Goal: Find contact information: Find contact information

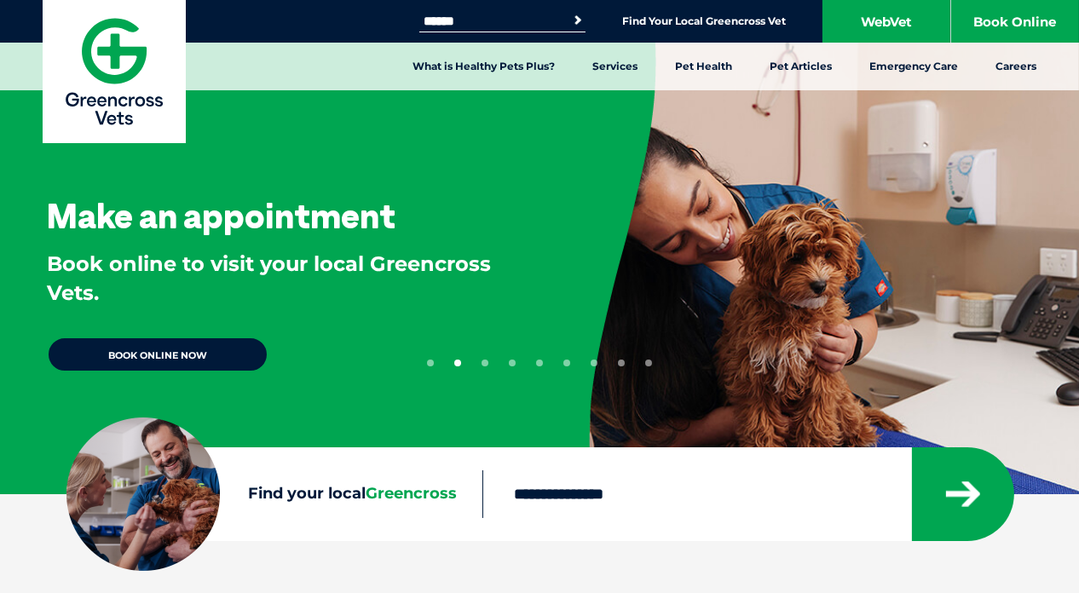
click at [552, 498] on input "Find your local Greencross" at bounding box center [696, 494] width 428 height 48
type input "****"
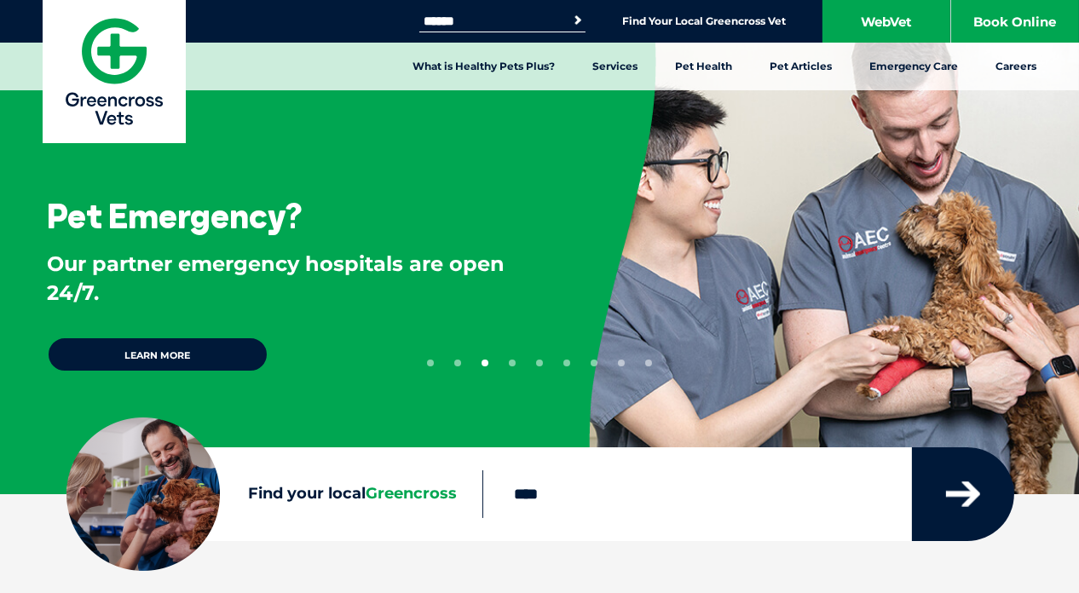
click at [976, 502] on icon "submit" at bounding box center [963, 494] width 34 height 26
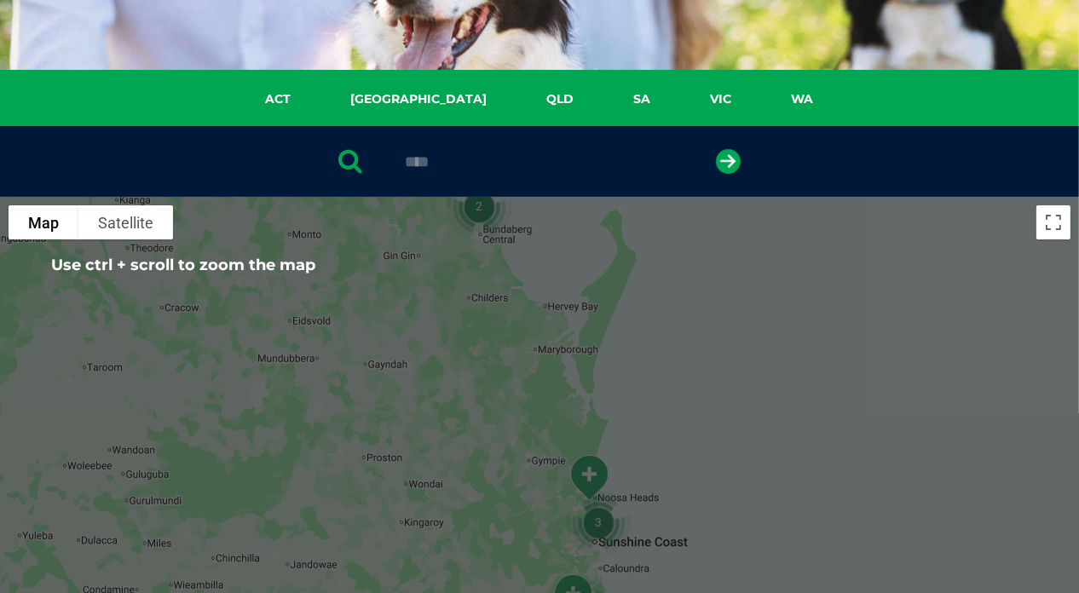
scroll to position [390, 0]
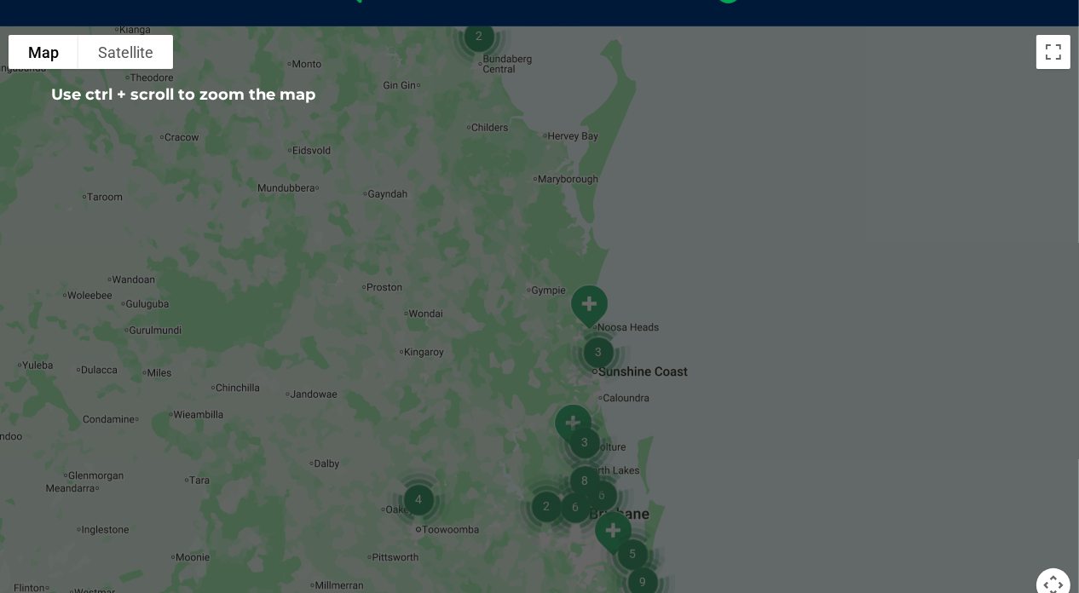
click at [953, 397] on div at bounding box center [539, 355] width 1079 height 658
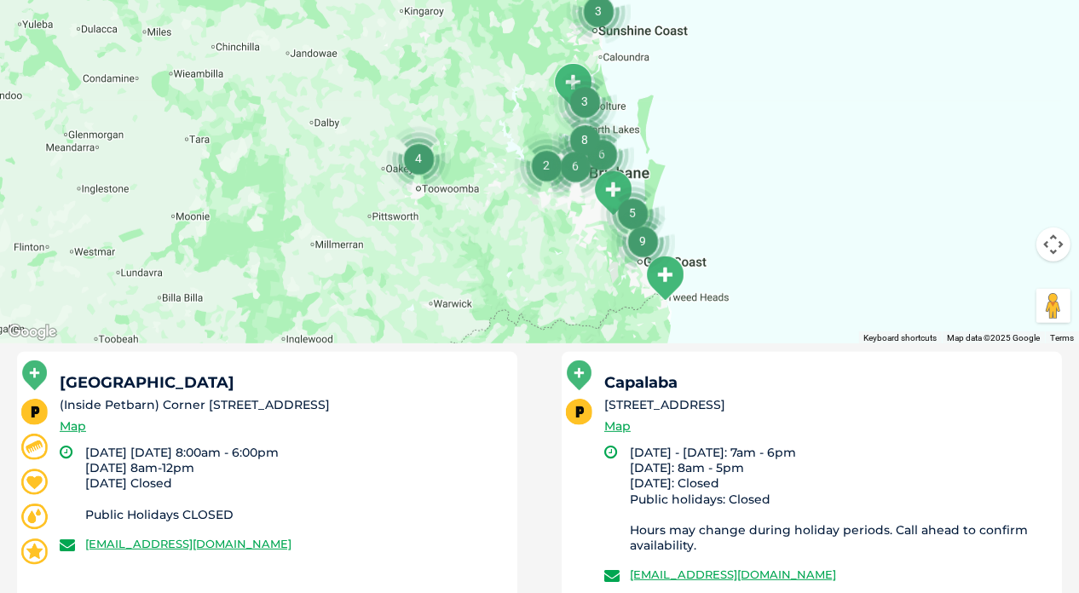
scroll to position [816, 0]
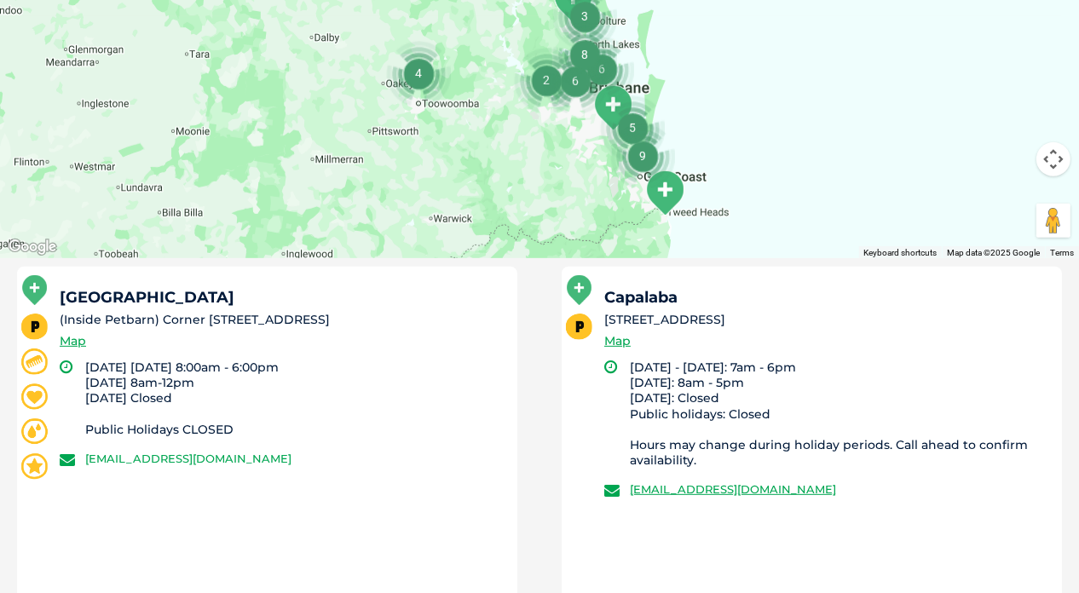
click at [181, 465] on link "[EMAIL_ADDRESS][DOMAIN_NAME]" at bounding box center [188, 459] width 206 height 14
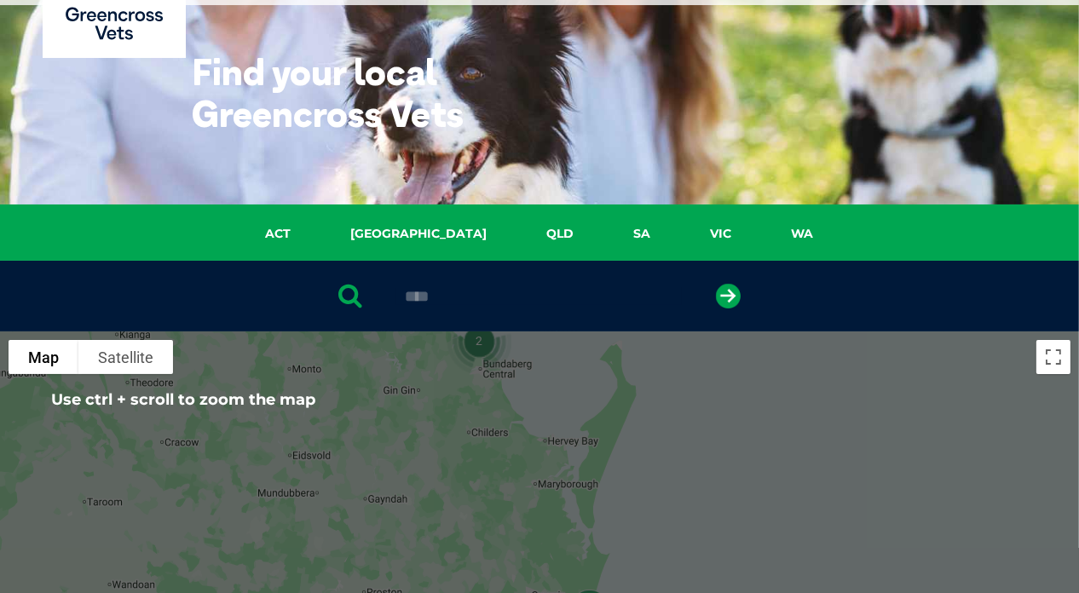
scroll to position [0, 0]
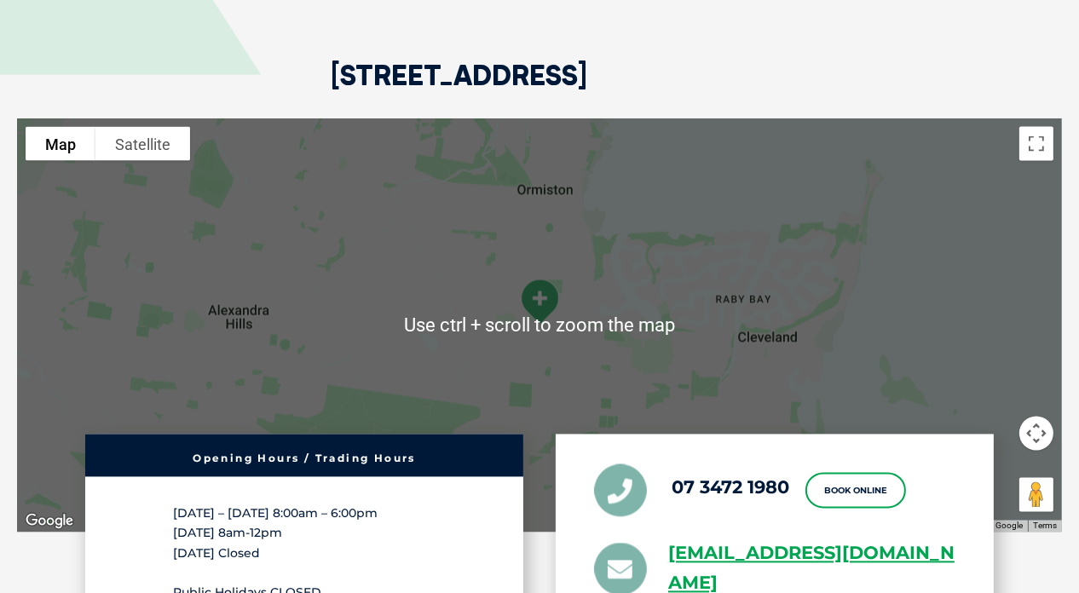
scroll to position [3238, 0]
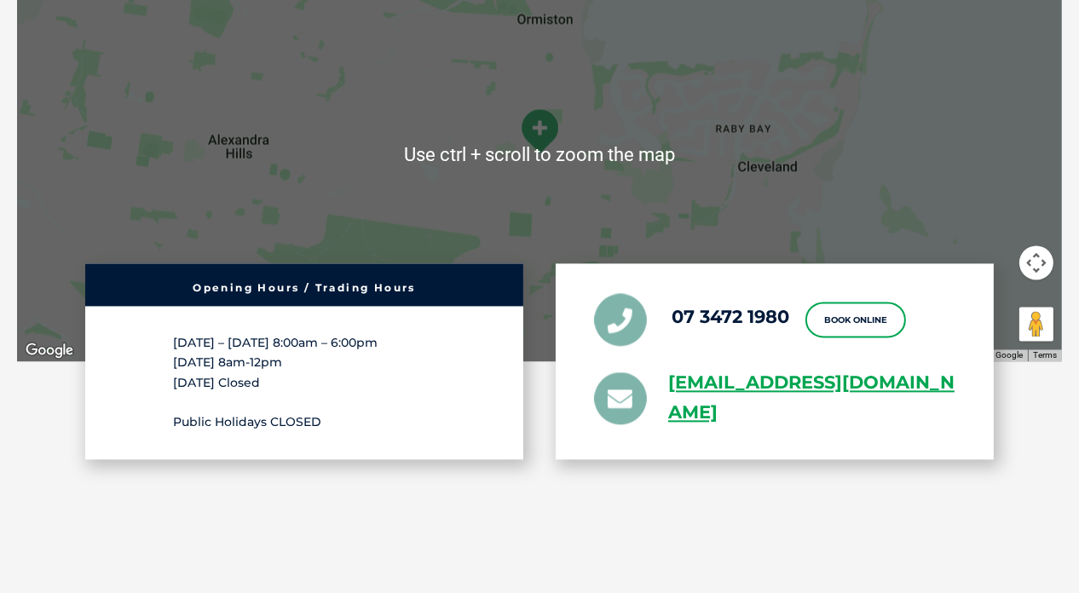
click at [708, 194] on div at bounding box center [539, 155] width 1045 height 414
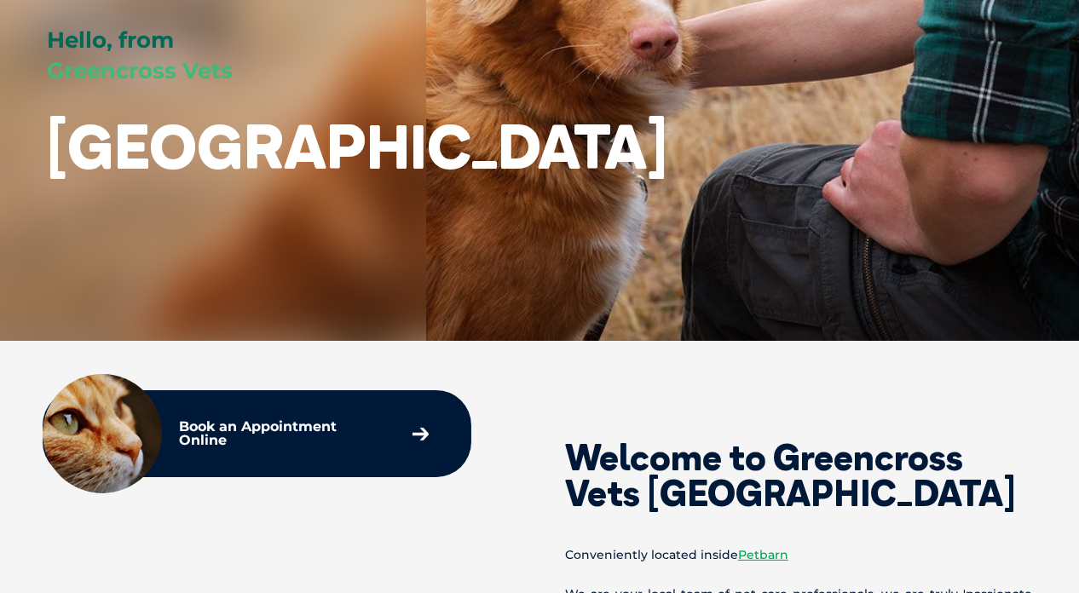
scroll to position [0, 0]
